Goal: Book appointment/travel/reservation

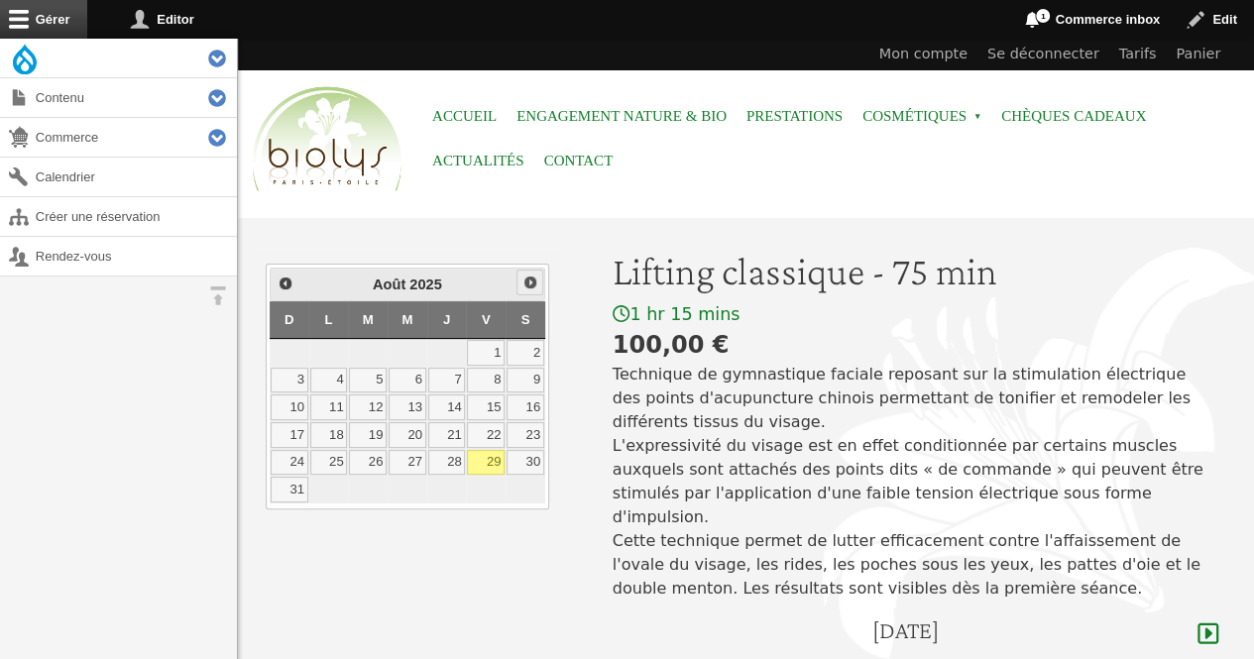
click at [533, 270] on link "Suivant" at bounding box center [529, 283] width 26 height 26
click at [370, 351] on link "2" at bounding box center [368, 353] width 38 height 26
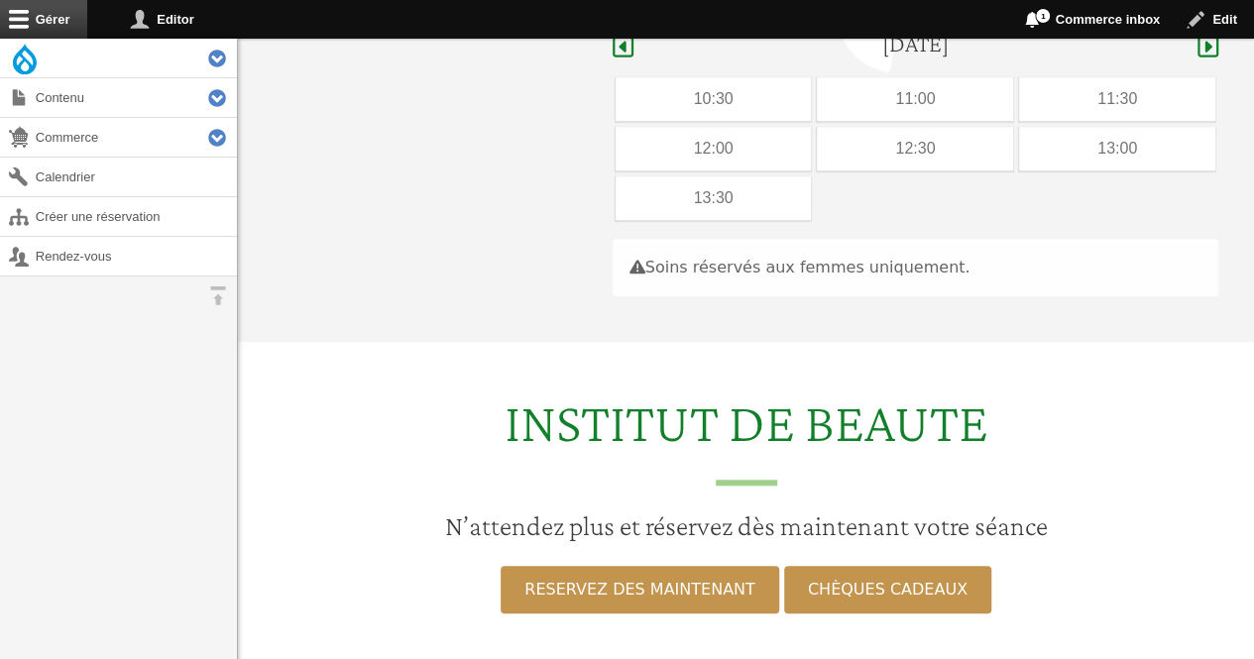
scroll to position [592, 0]
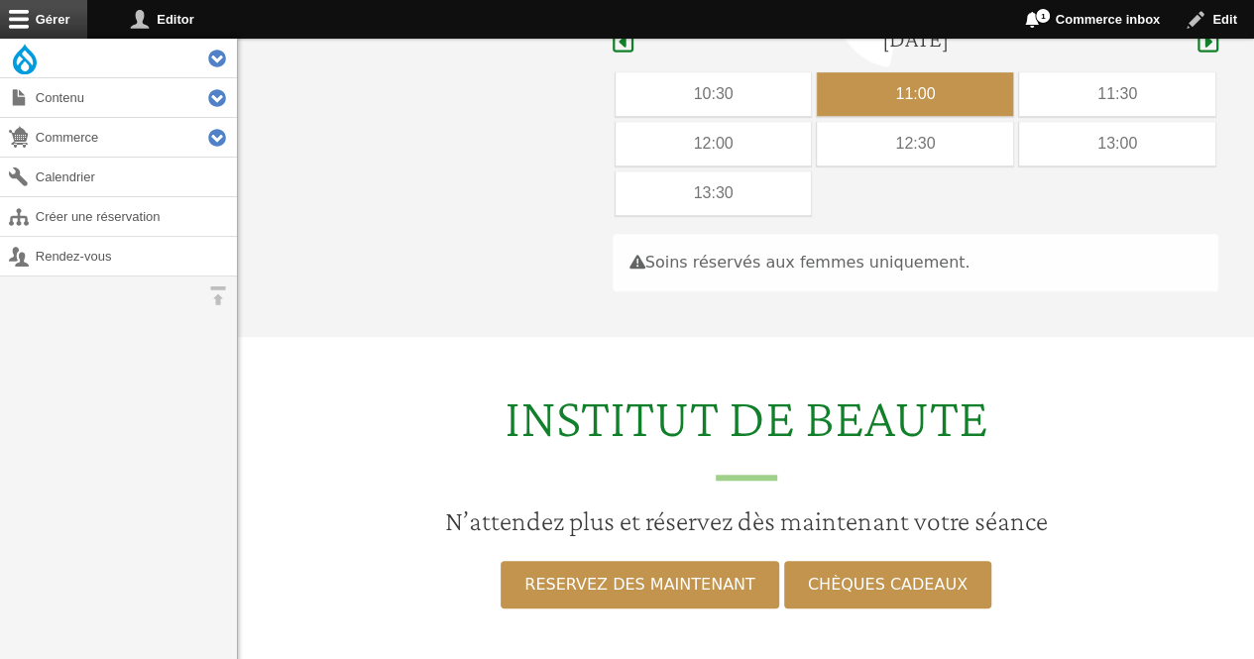
click at [882, 72] on div "11:00" at bounding box center [915, 94] width 196 height 44
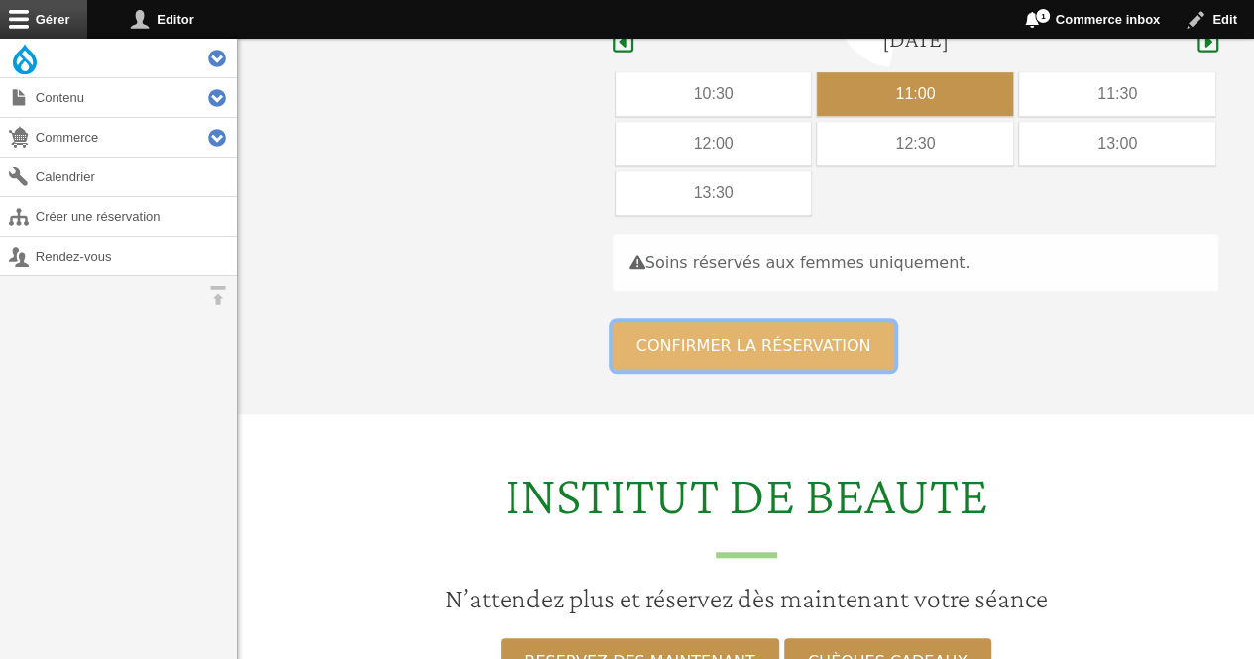
click at [651, 326] on button "Confirmer la réservation" at bounding box center [753, 346] width 282 height 48
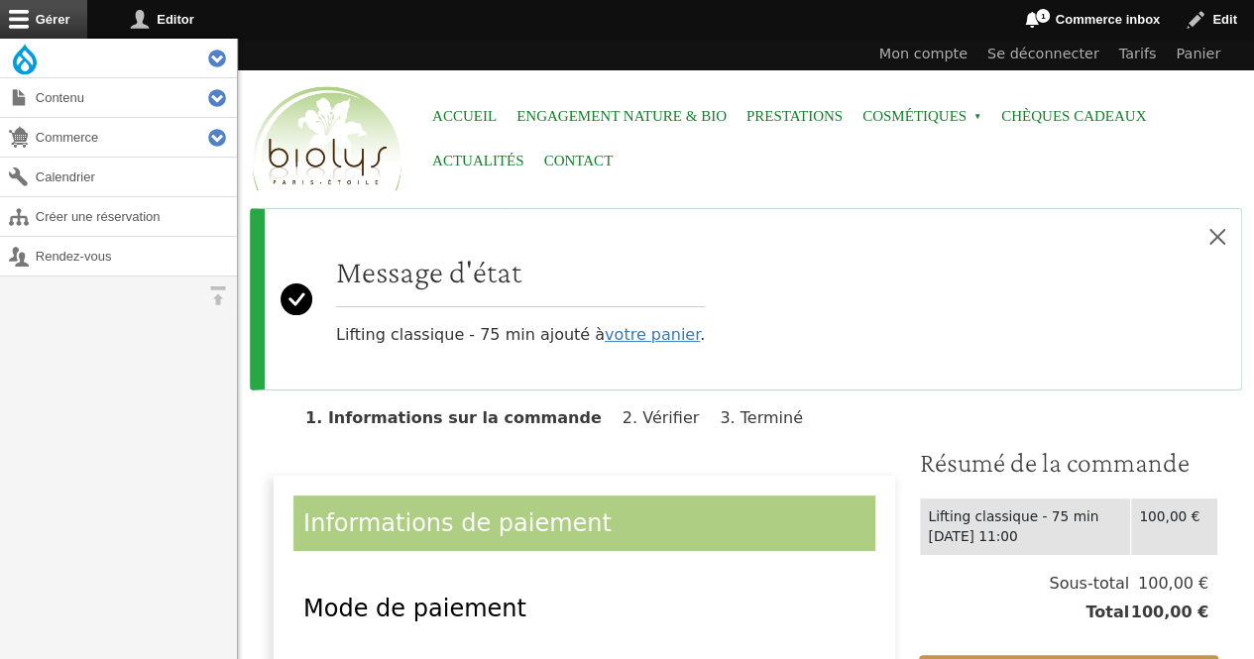
scroll to position [321, 0]
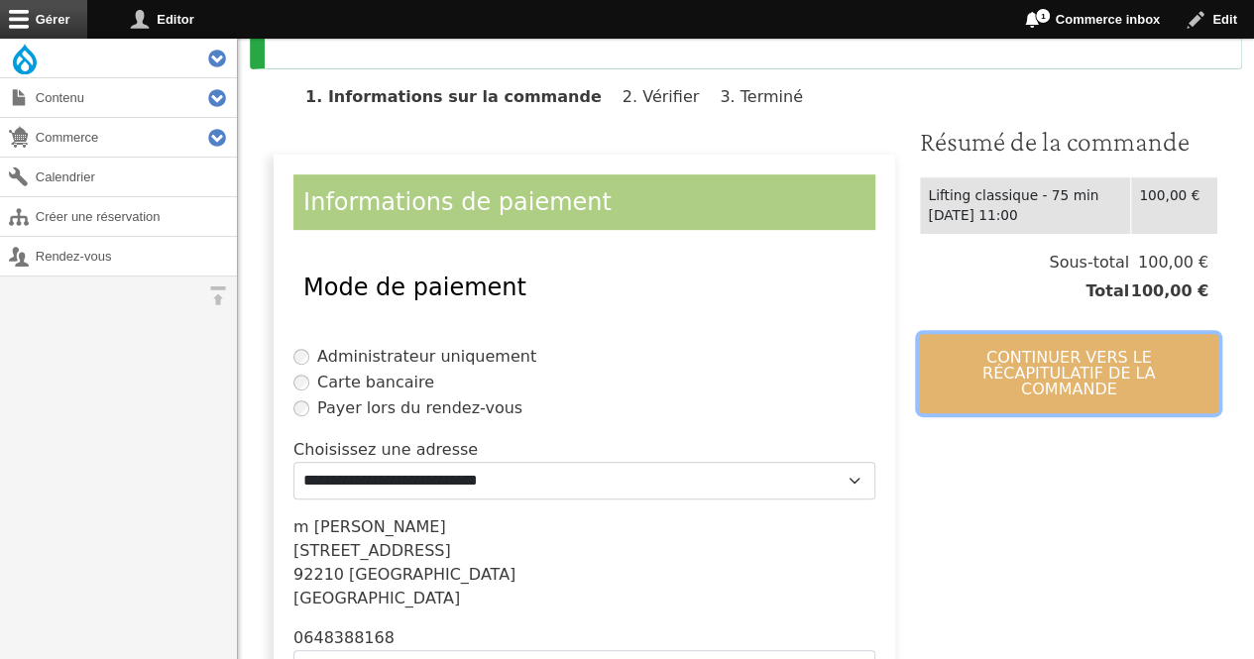
click at [1015, 376] on button "Continuer vers le récapitulatif de la commande" at bounding box center [1068, 373] width 299 height 79
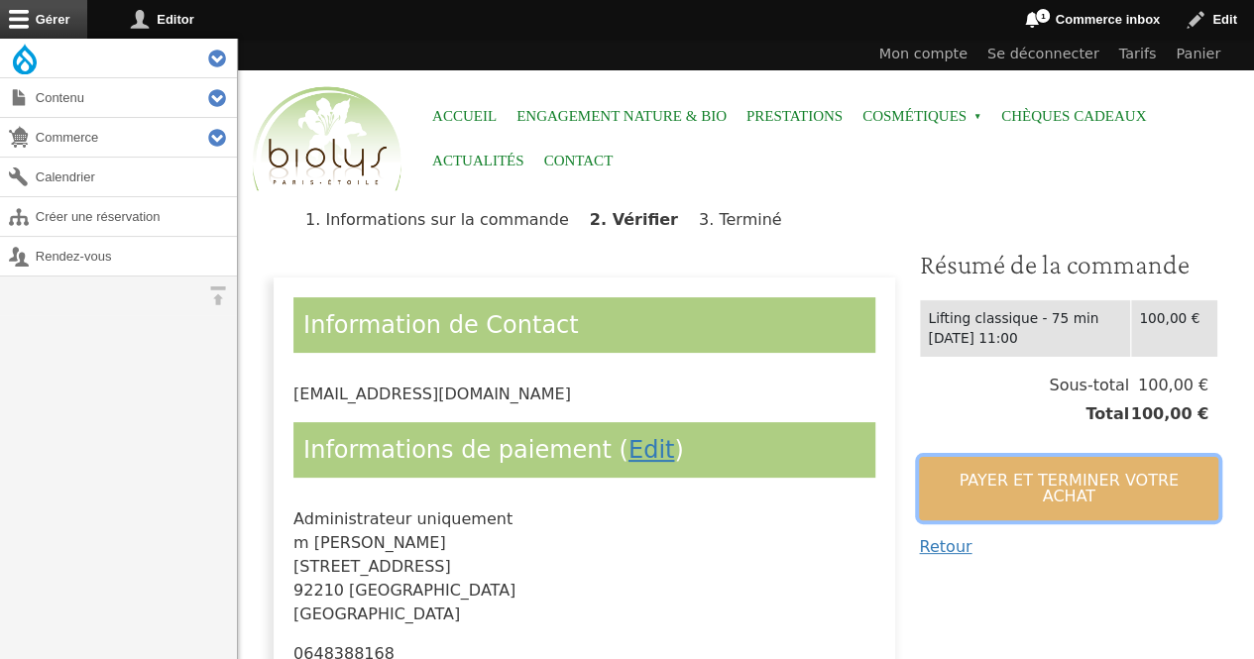
click at [979, 470] on button "Payer et terminer votre achat" at bounding box center [1068, 488] width 299 height 63
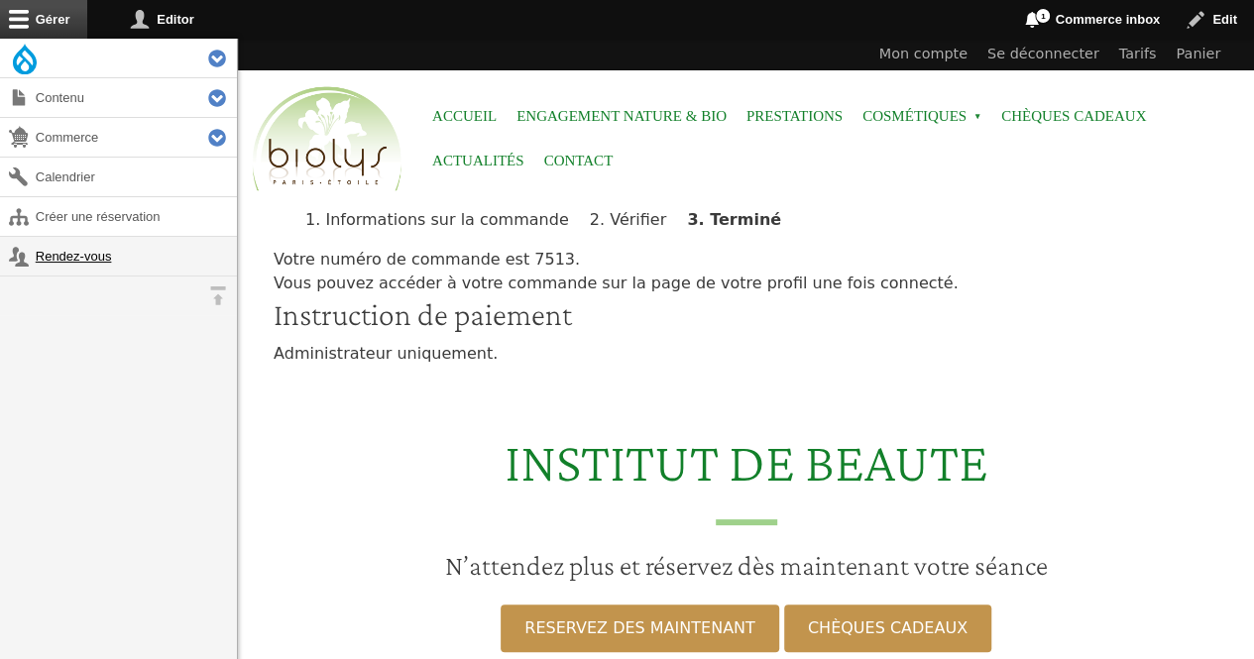
click at [121, 255] on link "Rendez-vous" at bounding box center [118, 256] width 237 height 39
